Goal: Find specific page/section: Find specific page/section

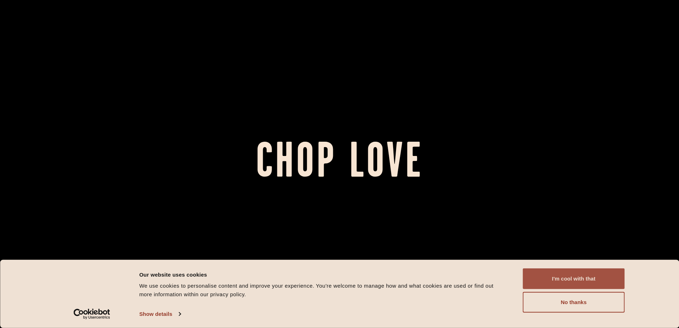
click at [579, 276] on button "I'm cool with that" at bounding box center [574, 278] width 102 height 21
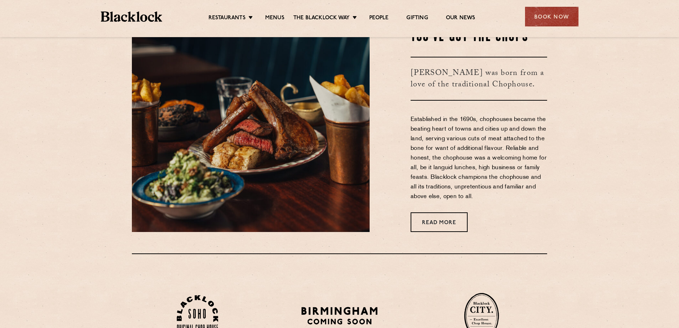
scroll to position [285, 0]
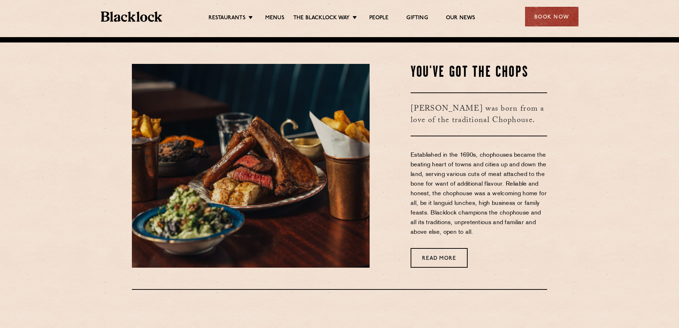
drag, startPoint x: 280, startPoint y: 14, endPoint x: 306, endPoint y: 44, distance: 39.9
click at [280, 14] on ul "Restaurants [GEOGRAPHIC_DATA] [GEOGRAPHIC_DATA] [GEOGRAPHIC_DATA] [GEOGRAPHIC_D…" at bounding box center [341, 16] width 359 height 11
click at [278, 19] on link "Menus" at bounding box center [274, 19] width 19 height 8
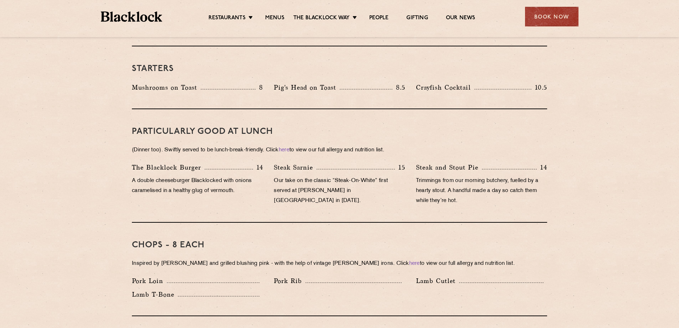
scroll to position [321, 0]
